Goal: Task Accomplishment & Management: Manage account settings

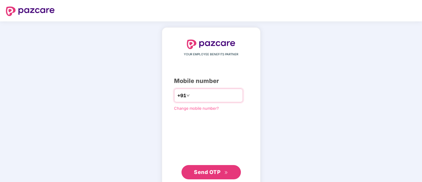
type input "**********"
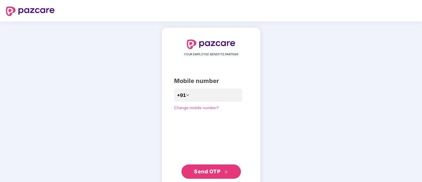
drag, startPoint x: 204, startPoint y: 181, endPoint x: 212, endPoint y: 172, distance: 12.8
click at [212, 172] on div "**********" at bounding box center [211, 109] width 99 height 164
click at [212, 172] on span "Send OTP" at bounding box center [207, 171] width 26 height 6
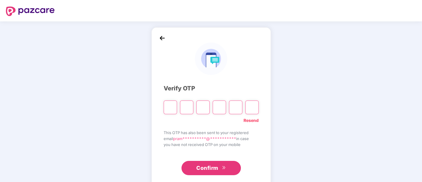
paste input "*"
type input "*"
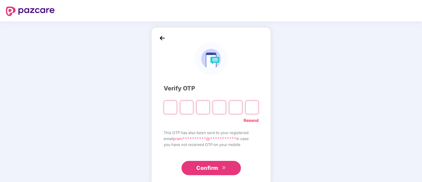
type input "*"
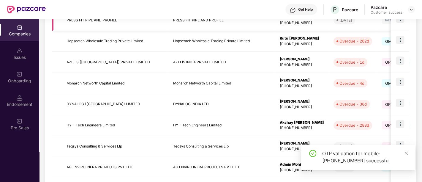
scroll to position [125, 0]
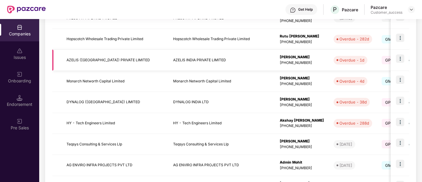
click at [401, 58] on img at bounding box center [400, 58] width 8 height 8
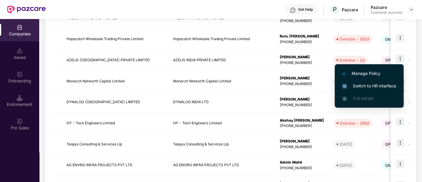
click at [373, 82] on li "Switch to HR interface" at bounding box center [369, 86] width 69 height 12
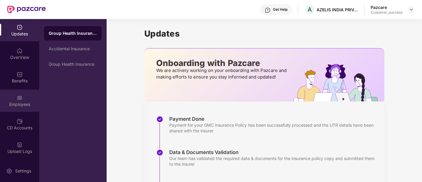
click at [25, 103] on div "Employees" at bounding box center [19, 104] width 39 height 6
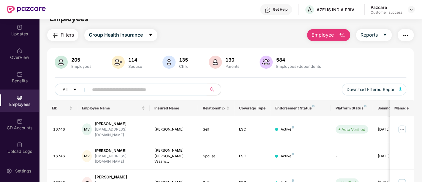
scroll to position [10, 0]
click at [233, 63] on div "130 Parents" at bounding box center [232, 62] width 19 height 12
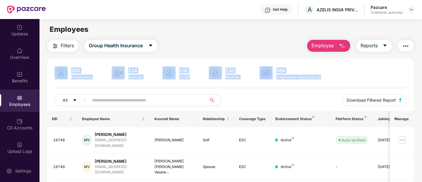
scroll to position [0, 0]
drag, startPoint x: 216, startPoint y: 72, endPoint x: 154, endPoint y: 48, distance: 66.6
click at [154, 48] on button "Group Health Insurance" at bounding box center [120, 46] width 73 height 12
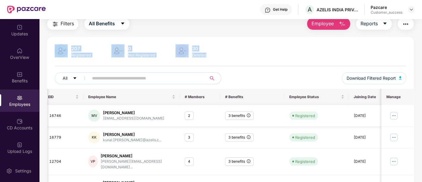
scroll to position [21, 0]
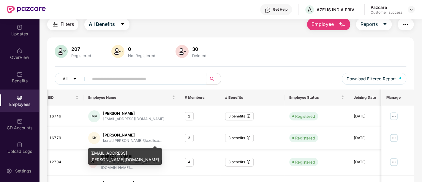
click at [128, 140] on div "kunal.kharche@azelis.c..." at bounding box center [132, 141] width 59 height 6
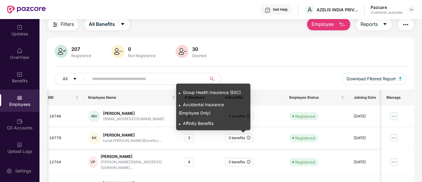
click at [249, 138] on icon "info-circle" at bounding box center [249, 138] width 0 height 2
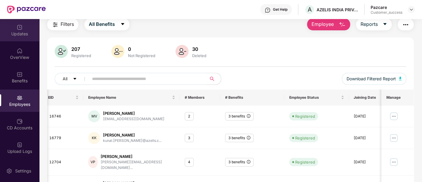
click at [25, 34] on div "Updates" at bounding box center [19, 34] width 39 height 6
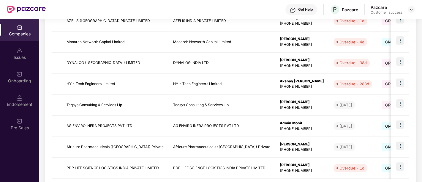
scroll to position [171, 0]
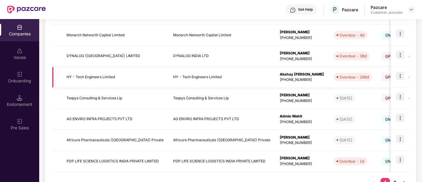
click at [401, 76] on img at bounding box center [400, 76] width 8 height 8
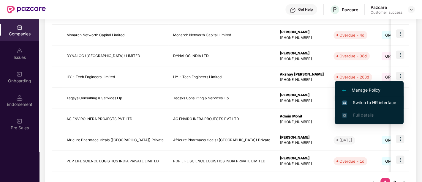
click at [369, 106] on span "Switch to HR interface" at bounding box center [369, 102] width 54 height 7
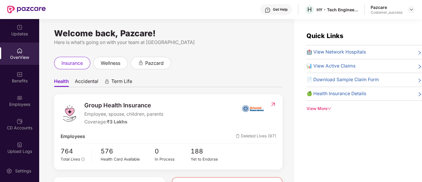
scroll to position [56, 0]
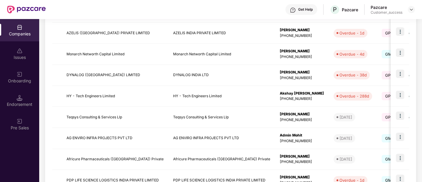
scroll to position [153, 0]
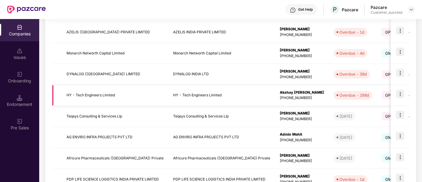
click at [153, 94] on td "HY - Tech Engineers Limited" at bounding box center [115, 95] width 107 height 21
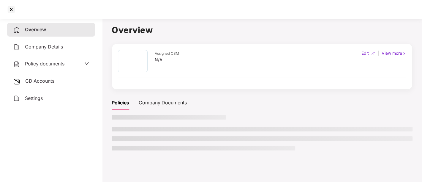
click at [153, 94] on div "Assigned CSM N/A Edit | View more Policies Company Documents" at bounding box center [262, 99] width 301 height 111
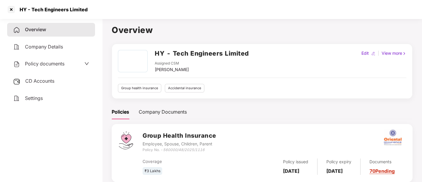
click at [86, 66] on span at bounding box center [86, 64] width 5 height 8
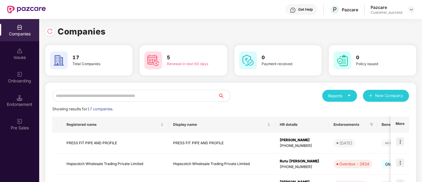
click at [27, 78] on div "Onboarding" at bounding box center [19, 81] width 39 height 6
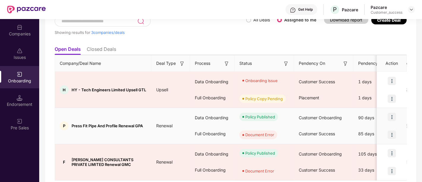
scroll to position [43, 0]
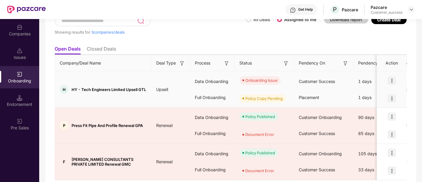
click at [392, 78] on img at bounding box center [392, 80] width 8 height 8
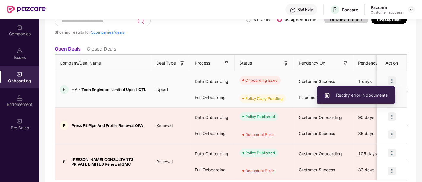
click at [355, 95] on span "Rectify error in documents" at bounding box center [356, 95] width 63 height 7
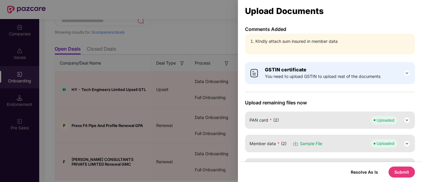
click at [362, 147] on div "Member data * (2) Sample File Uploaded" at bounding box center [330, 143] width 170 height 17
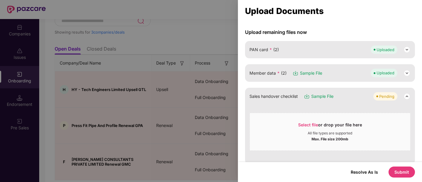
scroll to position [72, 0]
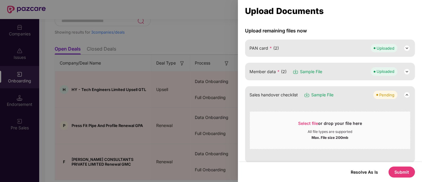
click at [381, 68] on div "Uploaded" at bounding box center [386, 71] width 18 height 6
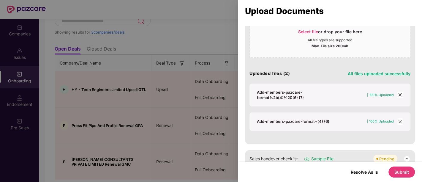
scroll to position [141, 0]
click at [325, 119] on div "Add-members-pazcare-format+(4) (6)" at bounding box center [293, 120] width 73 height 5
click at [291, 95] on div "Add-members-pazcare-format%2b(4)%20(6) (7)" at bounding box center [294, 94] width 75 height 11
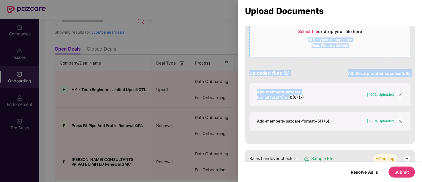
drag, startPoint x: 291, startPoint y: 95, endPoint x: 259, endPoint y: 30, distance: 71.9
click at [259, 30] on div "Select file or drop your file here All file types are supported Max. File size …" at bounding box center [330, 73] width 161 height 114
click at [372, 170] on button "Resolve As Is" at bounding box center [364, 172] width 39 height 8
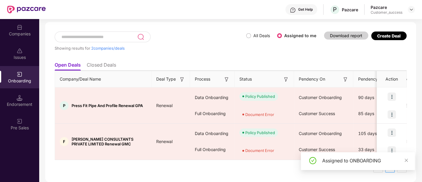
scroll to position [26, 0]
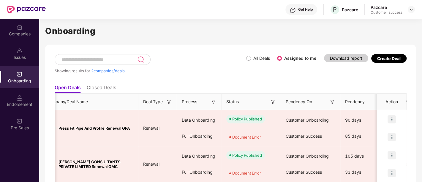
scroll to position [4, 0]
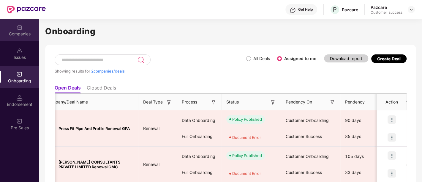
click at [21, 33] on div "Companies" at bounding box center [19, 34] width 39 height 6
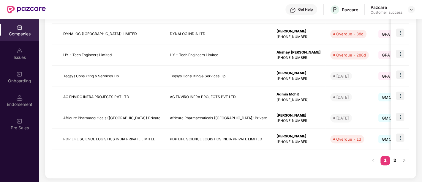
scroll to position [0, 0]
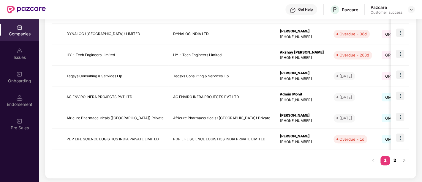
click at [394, 157] on link "2" at bounding box center [395, 160] width 10 height 9
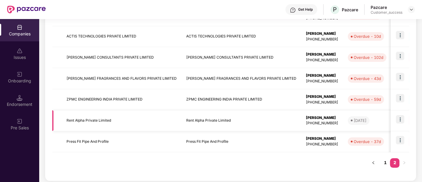
click at [398, 121] on img at bounding box center [400, 119] width 8 height 8
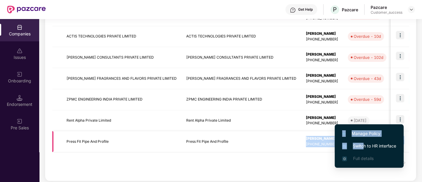
drag, startPoint x: 364, startPoint y: 146, endPoint x: 201, endPoint y: 148, distance: 163.5
click at [201, 148] on body "Get Help P Pazcare Pazcare Customer_success Companies Issues Onboarding Endorse…" at bounding box center [211, 91] width 422 height 182
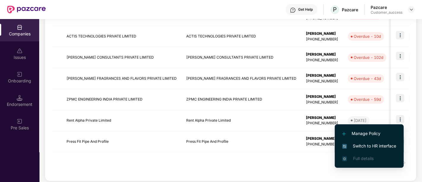
click at [393, 145] on span "Switch to HR interface" at bounding box center [369, 146] width 54 height 7
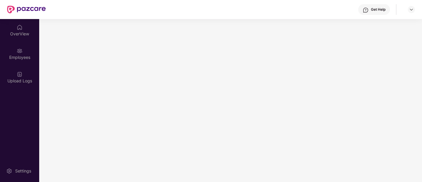
click at [393, 145] on main at bounding box center [230, 100] width 383 height 163
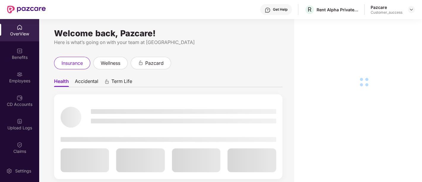
click at [20, 81] on div "Employees" at bounding box center [19, 81] width 39 height 6
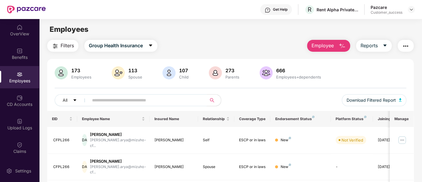
click at [157, 102] on input "text" at bounding box center [145, 100] width 107 height 9
paste input "*******"
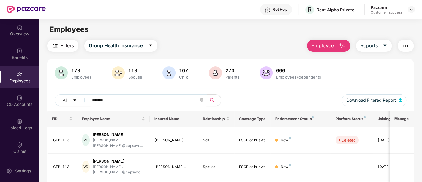
scroll to position [52, 0]
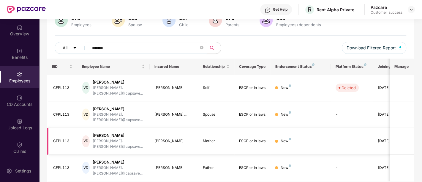
type input "*******"
click at [376, 128] on td "[DATE]" at bounding box center [391, 141] width 36 height 27
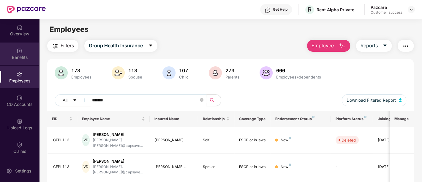
click at [16, 59] on div "Benefits" at bounding box center [19, 57] width 39 height 6
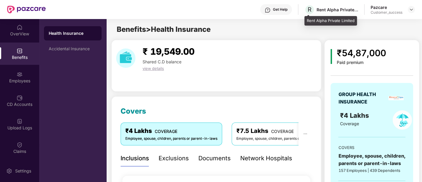
click at [318, 7] on div "Rent Alpha Private Limited" at bounding box center [338, 10] width 42 height 6
click at [319, 8] on div "Rent Alpha Private Limited" at bounding box center [338, 10] width 42 height 6
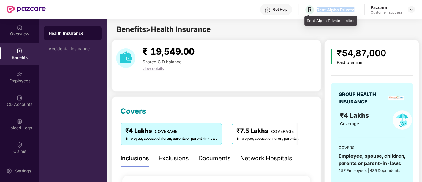
copy div "Rent Alpha Private Limited"
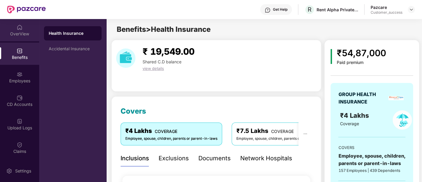
click at [22, 34] on div "OverView" at bounding box center [19, 34] width 39 height 6
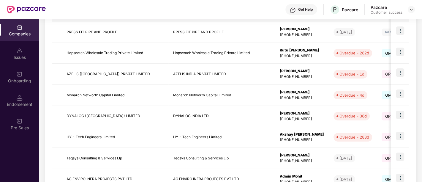
scroll to position [193, 0]
